Goal: Information Seeking & Learning: Learn about a topic

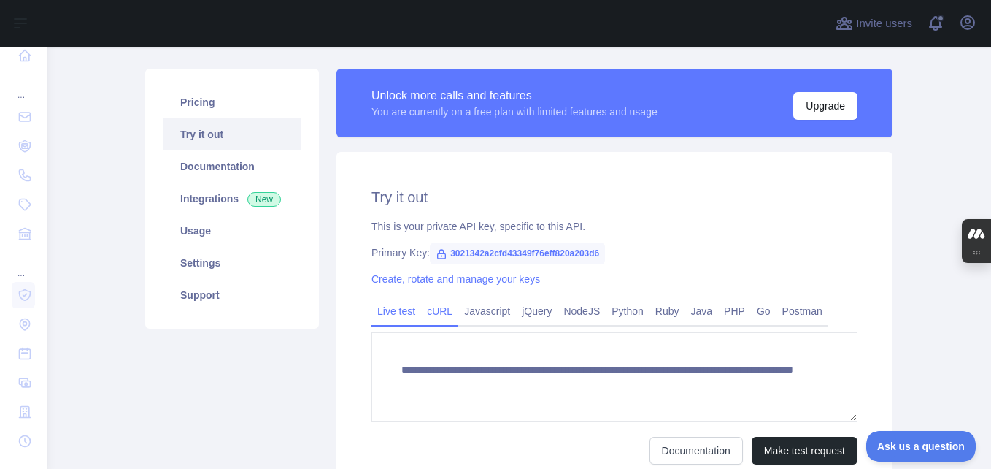
click at [439, 310] on link "cURL" at bounding box center [439, 310] width 37 height 23
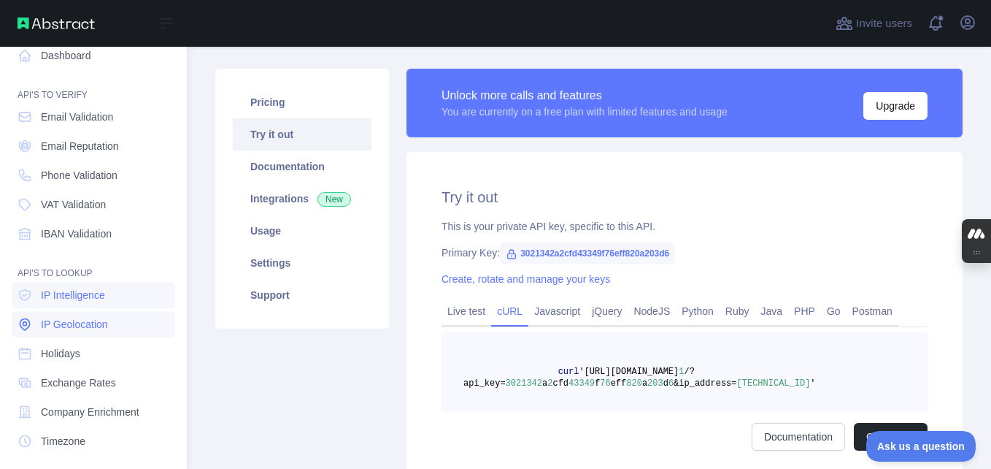
click at [77, 331] on span "IP Geolocation" at bounding box center [74, 324] width 67 height 15
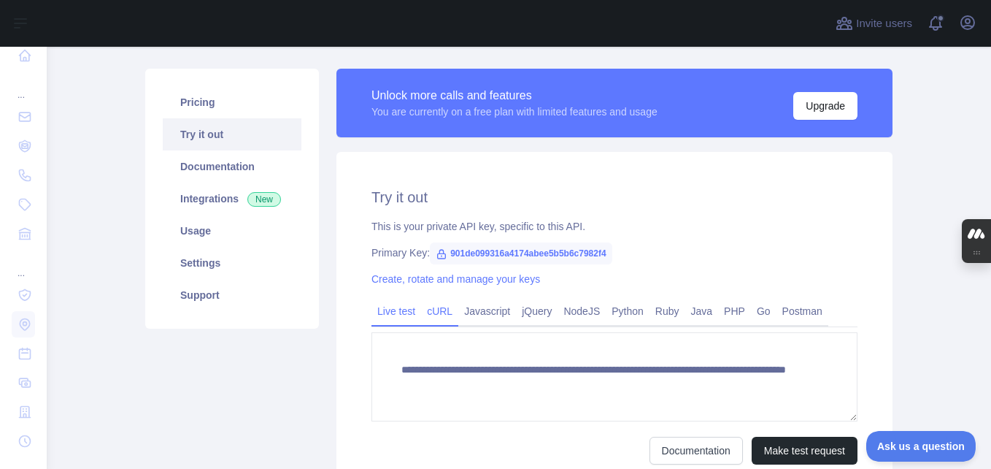
click at [437, 307] on link "cURL" at bounding box center [439, 310] width 37 height 23
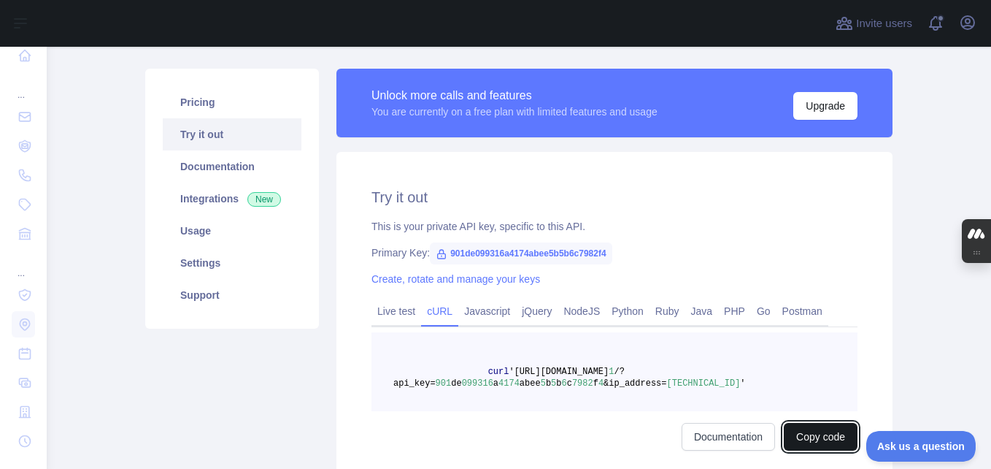
click at [815, 430] on button "Copy code" at bounding box center [821, 437] width 74 height 28
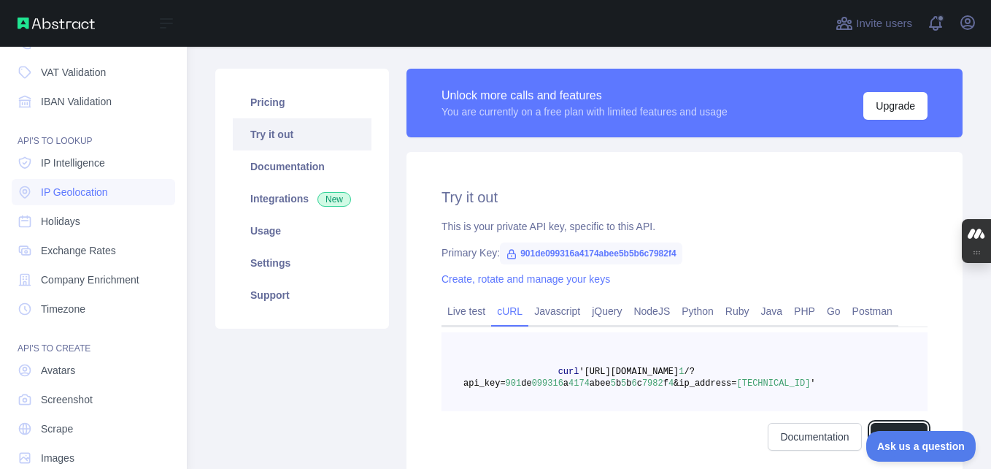
scroll to position [147, 0]
click at [82, 165] on span "IP Intelligence" at bounding box center [73, 164] width 64 height 15
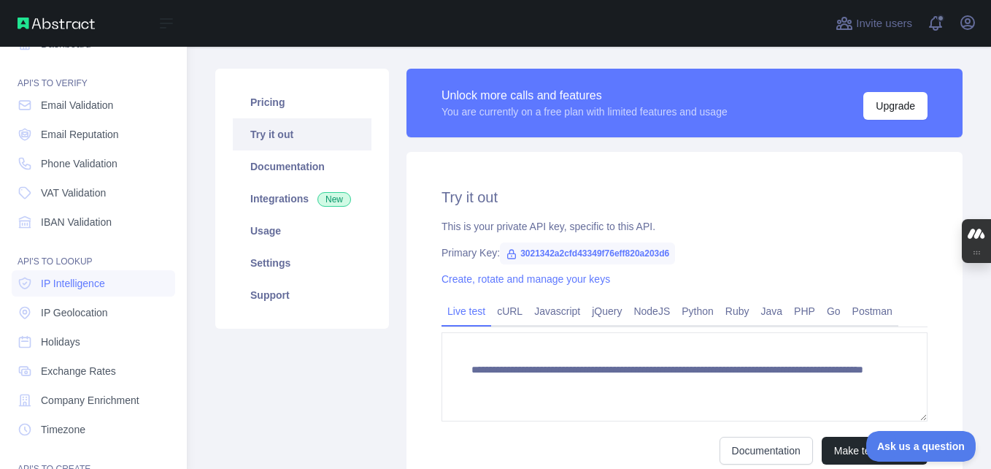
scroll to position [23, 0]
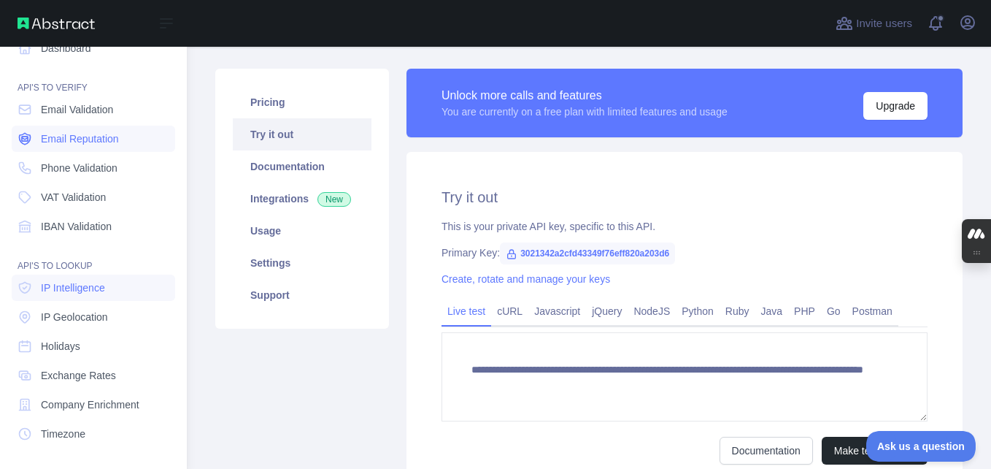
click at [82, 141] on span "Email Reputation" at bounding box center [80, 138] width 78 height 15
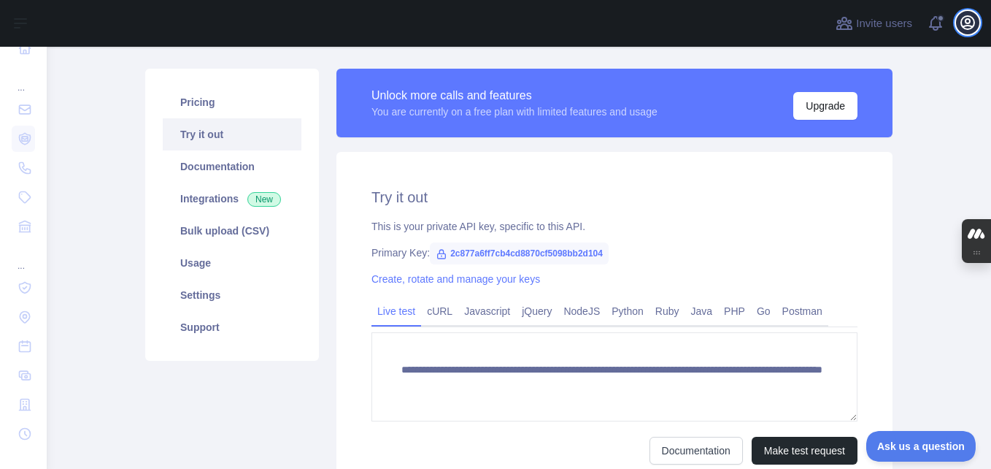
click at [969, 26] on icon "button" at bounding box center [967, 22] width 13 height 13
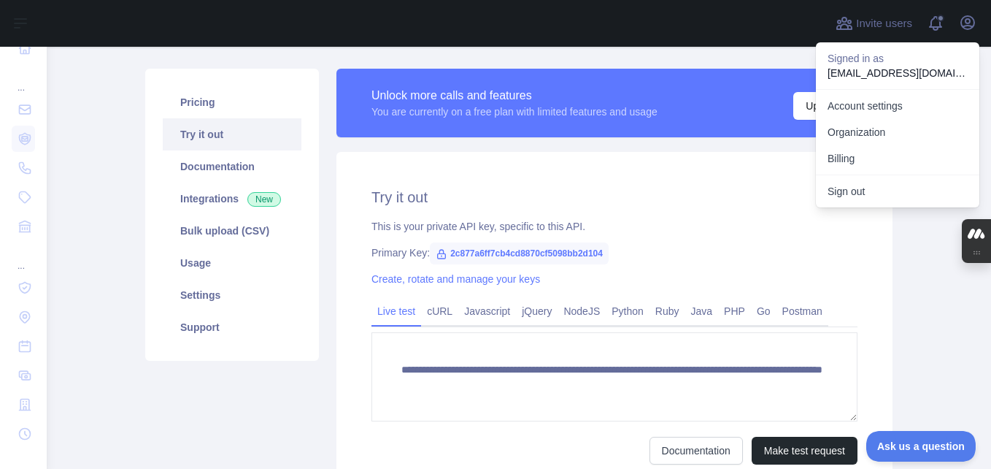
click at [911, 241] on main "**********" at bounding box center [519, 258] width 945 height 422
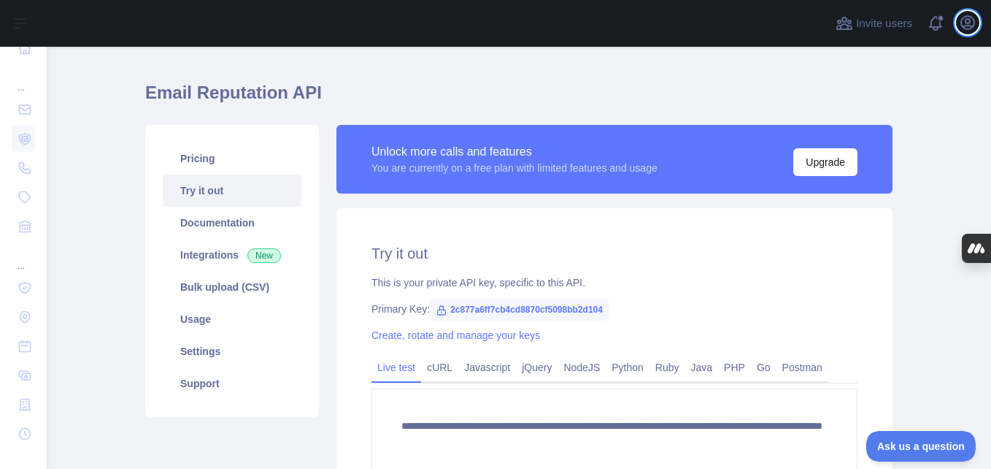
scroll to position [35, 0]
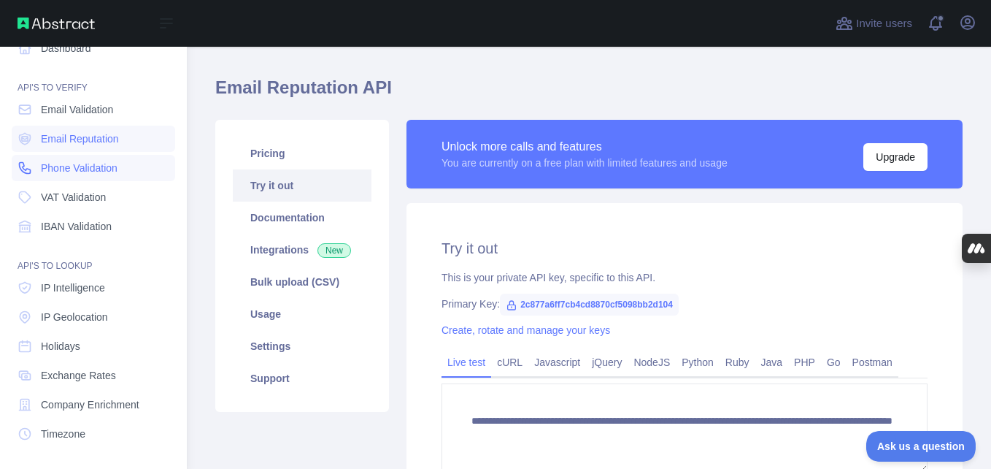
click at [50, 173] on span "Phone Validation" at bounding box center [79, 168] width 77 height 15
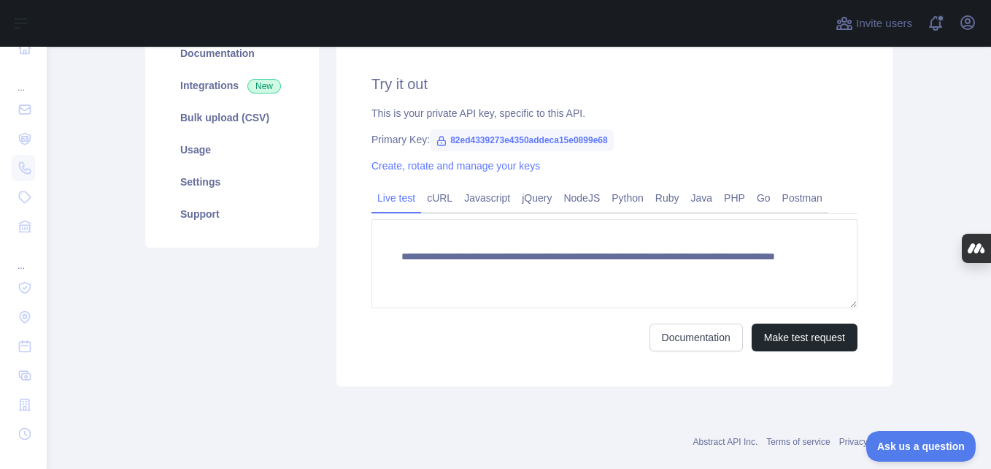
scroll to position [200, 0]
click at [426, 196] on link "cURL" at bounding box center [439, 196] width 37 height 23
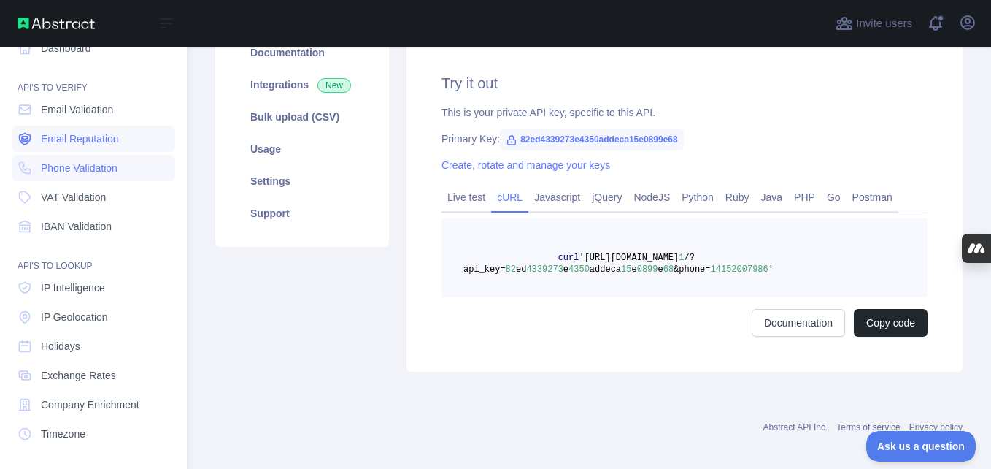
click at [77, 144] on span "Email Reputation" at bounding box center [80, 138] width 78 height 15
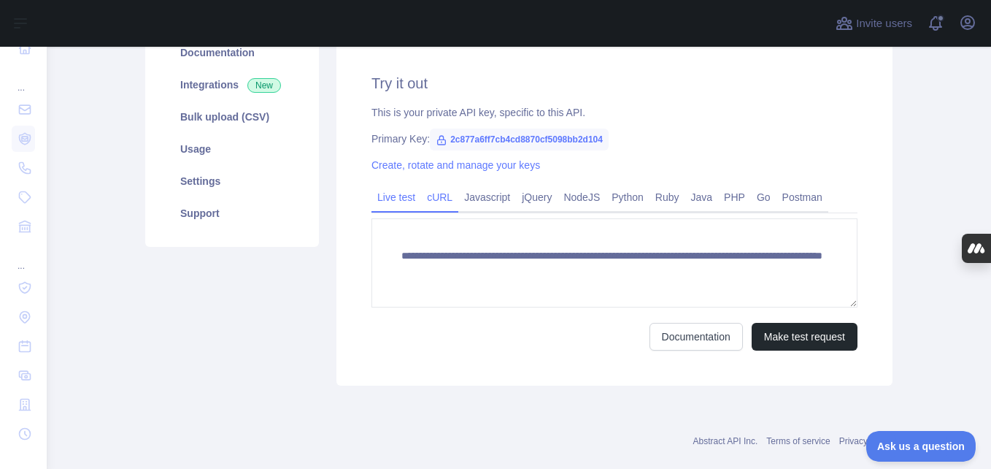
click at [441, 196] on link "cURL" at bounding box center [439, 196] width 37 height 23
